Goal: Transaction & Acquisition: Purchase product/service

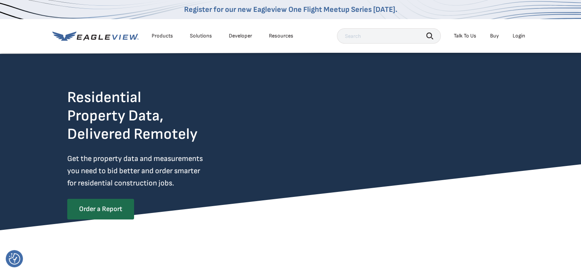
click at [491, 37] on link "Buy" at bounding box center [494, 35] width 9 height 7
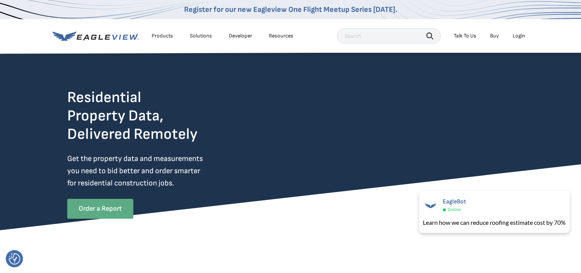
click at [102, 205] on link "Order a Report" at bounding box center [100, 209] width 66 height 20
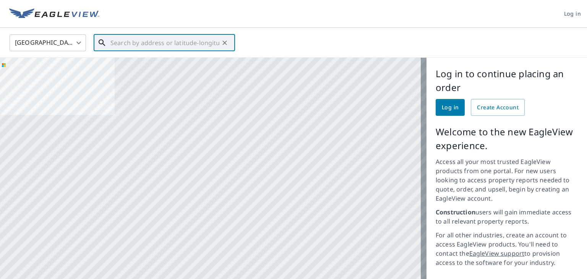
click at [214, 47] on input "text" at bounding box center [164, 42] width 109 height 21
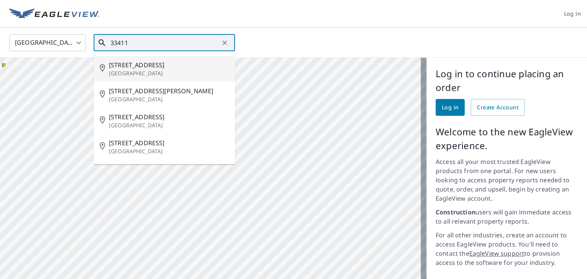
drag, startPoint x: 140, startPoint y: 42, endPoint x: 23, endPoint y: 39, distance: 117.7
click at [23, 39] on div "[GEOGRAPHIC_DATA] [GEOGRAPHIC_DATA] ​ 33411 ​ [STREET_ADDRESS] [STREET_ADDRESS]…" at bounding box center [291, 43] width 574 height 18
click at [153, 70] on p "Washta, IA 51061" at bounding box center [169, 74] width 120 height 8
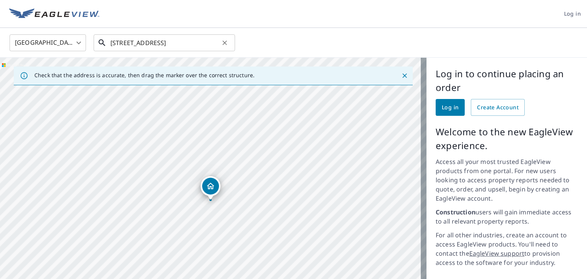
click at [159, 42] on input "4751 125th St Washta, IA 51061" at bounding box center [164, 42] width 109 height 21
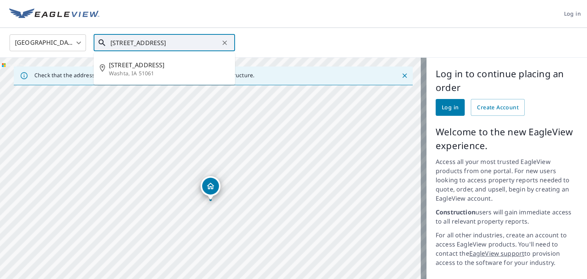
drag, startPoint x: 173, startPoint y: 43, endPoint x: 130, endPoint y: 42, distance: 43.2
click at [130, 42] on input "4751 125th St Washta, IA 51061" at bounding box center [164, 42] width 109 height 21
click at [152, 72] on p "West Palm Beach, FL 33411" at bounding box center [169, 74] width 120 height 8
type input "4751 126th Dr N West Palm Beach, FL 33411"
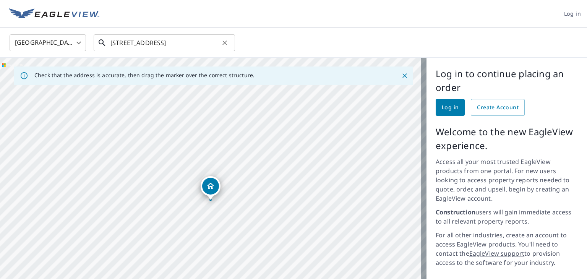
click at [154, 47] on input "4751 126th Dr N West Palm Beach, FL 33411" at bounding box center [164, 42] width 109 height 21
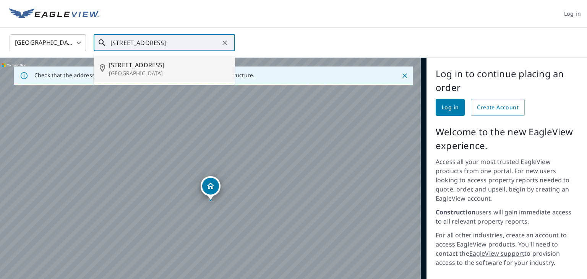
click at [136, 65] on span "4751 126th Dr N" at bounding box center [169, 64] width 120 height 9
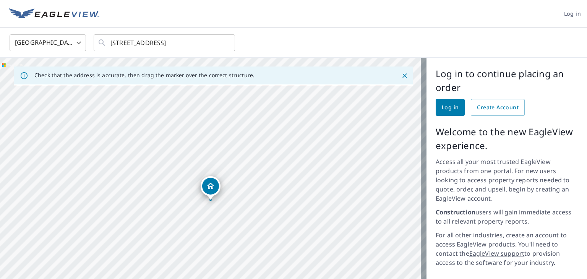
click at [211, 186] on icon "Dropped pin, building 1, Residential property, 4751 126th Dr N West Palm Beach,…" at bounding box center [210, 186] width 9 height 9
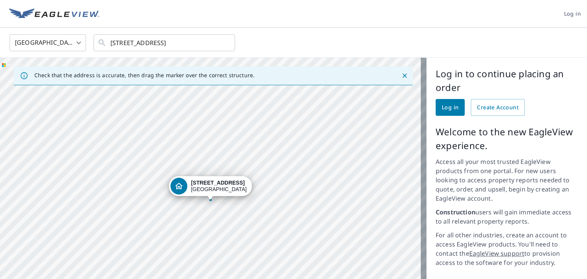
click at [204, 188] on div "4751 126th Dr N West Palm Beach, FL 33411" at bounding box center [219, 186] width 56 height 13
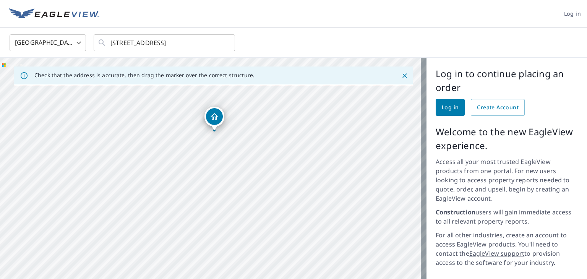
drag, startPoint x: 222, startPoint y: 214, endPoint x: 219, endPoint y: 164, distance: 50.1
click at [219, 164] on div "4751 126th Dr N West Palm Beach, FL 33411" at bounding box center [213, 206] width 426 height 296
drag, startPoint x: 242, startPoint y: 144, endPoint x: 258, endPoint y: 164, distance: 25.8
click at [258, 164] on div "4751 126th Dr N West Palm Beach, FL 33411" at bounding box center [213, 206] width 426 height 296
click at [401, 72] on icon "Close" at bounding box center [405, 76] width 8 height 8
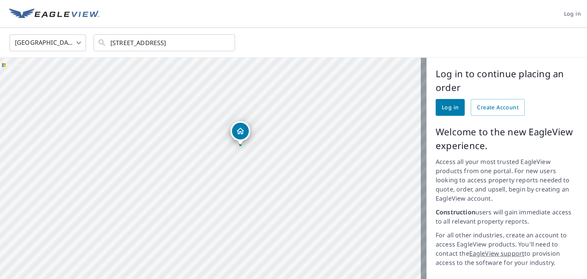
drag, startPoint x: 282, startPoint y: 188, endPoint x: 311, endPoint y: 133, distance: 62.6
click at [311, 133] on div "4751 126th Dr N West Palm Beach, FL 33411" at bounding box center [213, 206] width 426 height 296
click at [222, 199] on div "4751 126th Dr N West Palm Beach, FL 33411" at bounding box center [213, 206] width 426 height 296
